Goal: Find specific page/section: Find specific page/section

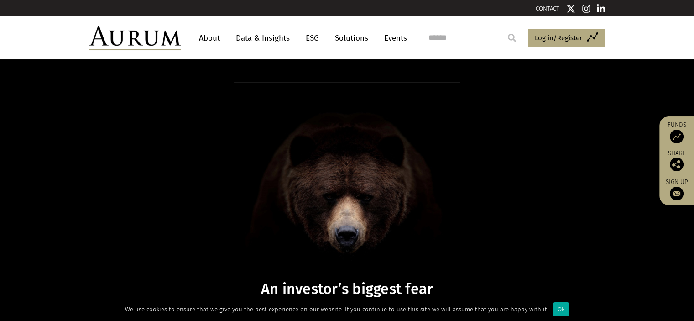
click at [212, 36] on link "About" at bounding box center [209, 38] width 30 height 17
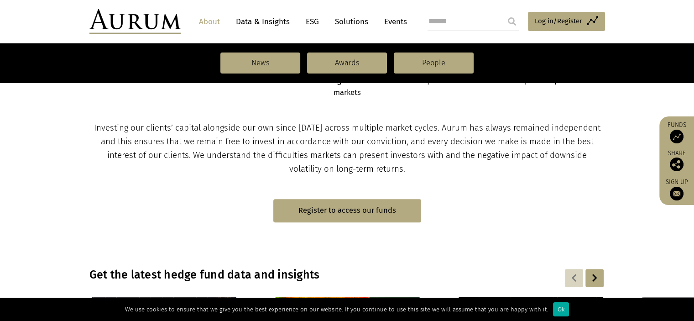
scroll to position [547, 0]
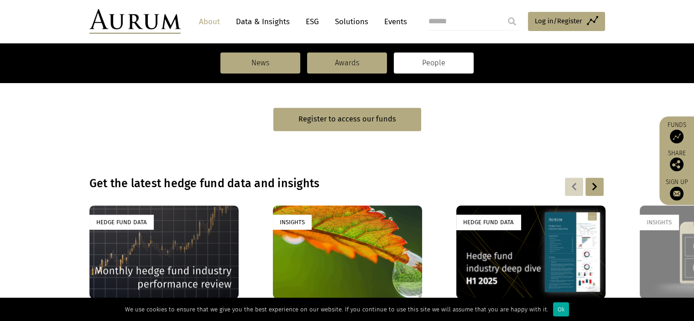
click at [432, 67] on link "People" at bounding box center [434, 62] width 80 height 21
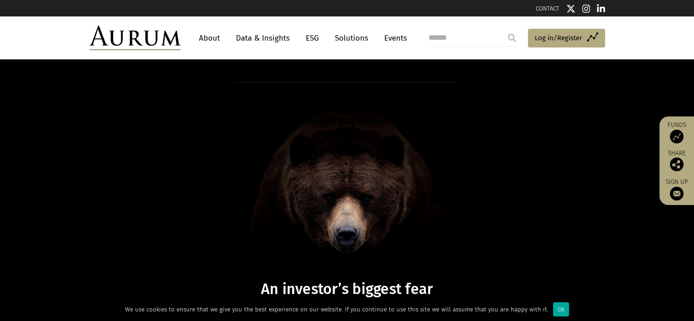
click at [215, 34] on link "About" at bounding box center [209, 38] width 30 height 17
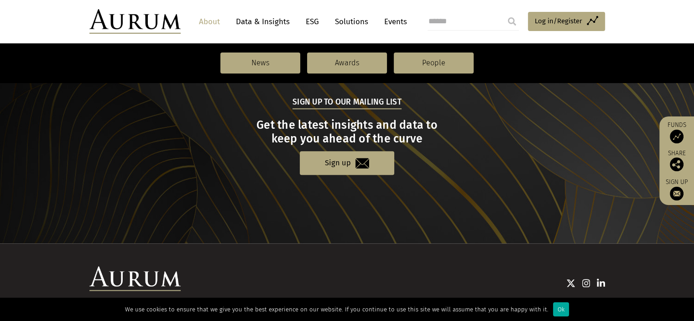
scroll to position [1039, 0]
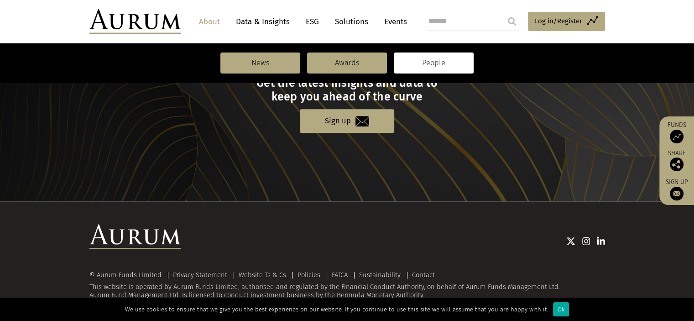
click at [438, 63] on link "People" at bounding box center [434, 62] width 80 height 21
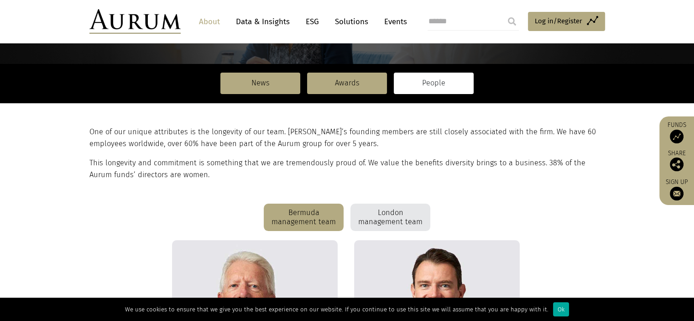
scroll to position [137, 0]
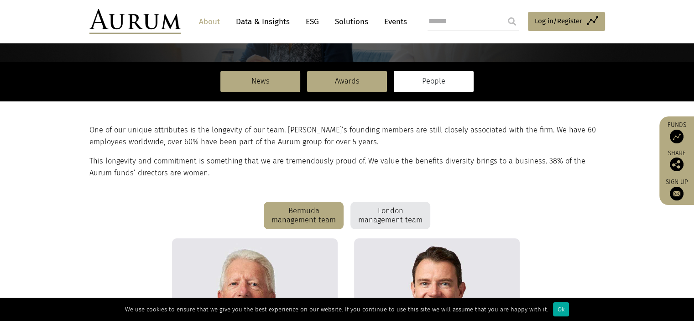
click at [395, 217] on div "London management team" at bounding box center [390, 215] width 80 height 27
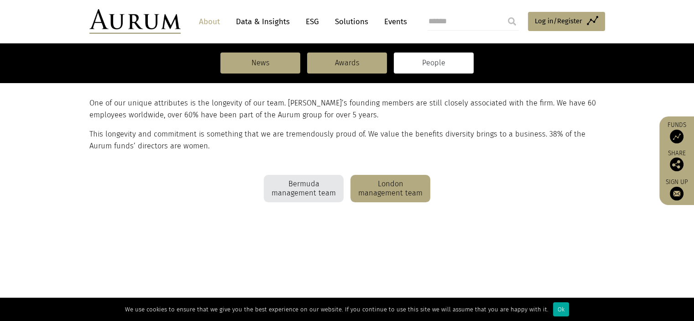
scroll to position [174, 0]
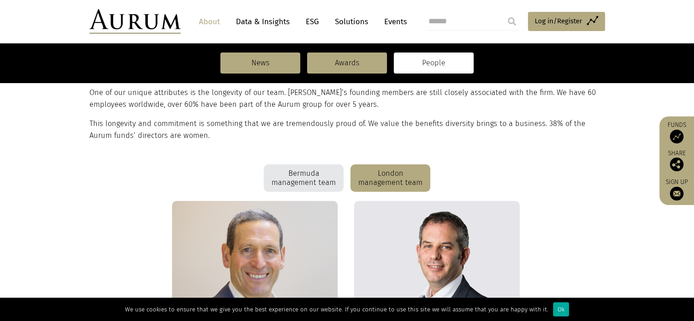
click at [328, 174] on div "Bermuda management team" at bounding box center [304, 177] width 80 height 27
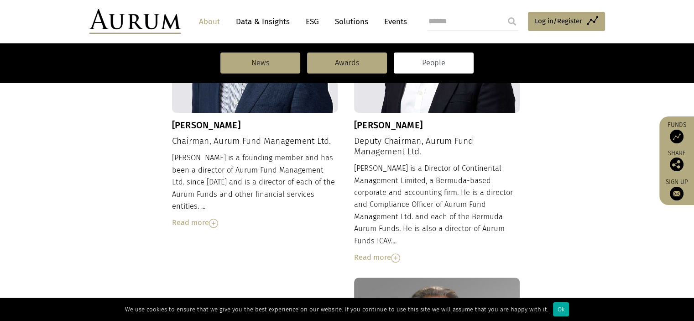
scroll to position [311, 0]
